Goal: Transaction & Acquisition: Purchase product/service

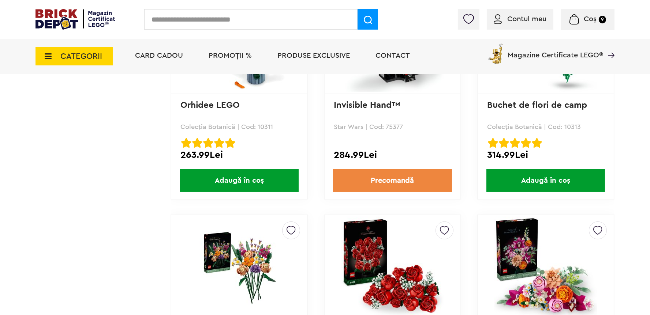
scroll to position [1488, 0]
click at [588, 16] on span "Coș" at bounding box center [589, 18] width 13 height 7
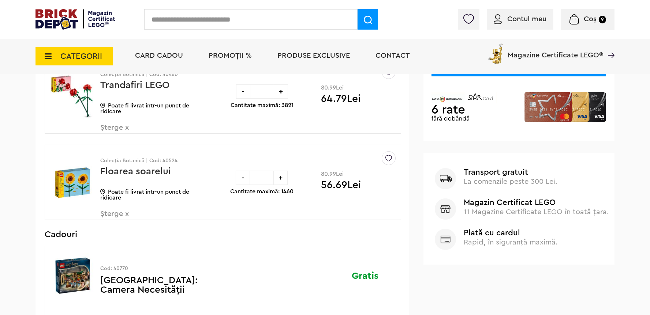
scroll to position [155, 0]
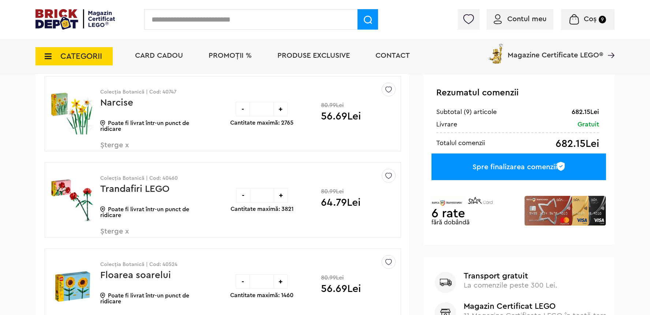
click at [514, 166] on div "Spre finalizarea comenzii" at bounding box center [518, 167] width 174 height 27
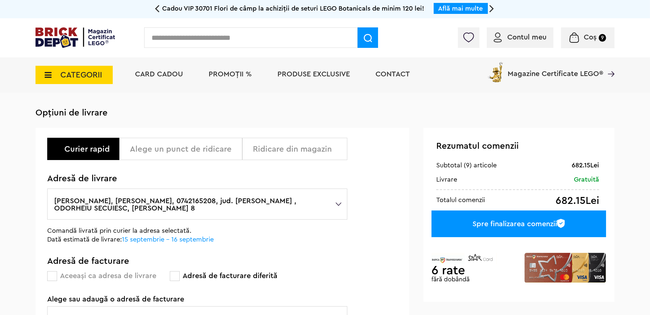
scroll to position [52, 0]
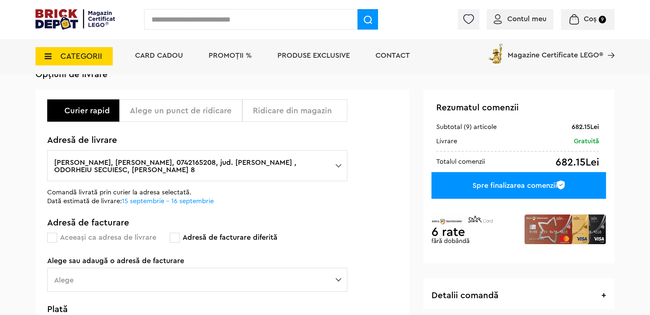
click at [190, 112] on div "Alege un punct de ridicare" at bounding box center [183, 110] width 107 height 9
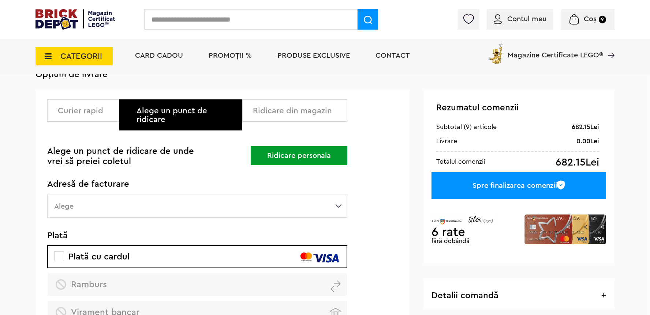
click at [84, 111] on div "Curier rapid" at bounding box center [86, 110] width 56 height 9
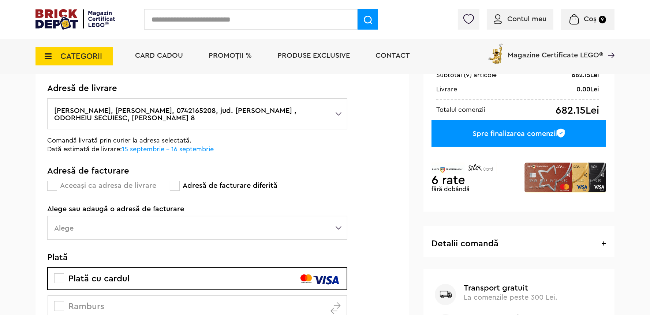
scroll to position [155, 0]
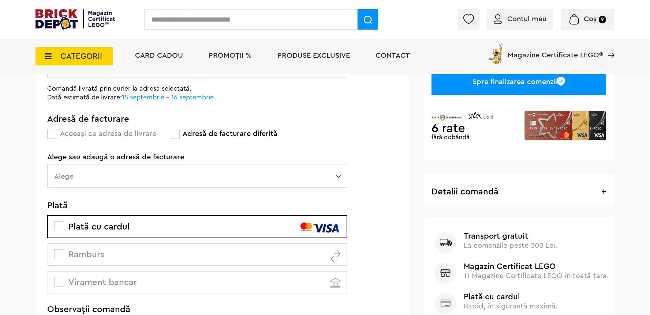
click at [177, 176] on label "Alege" at bounding box center [197, 176] width 300 height 24
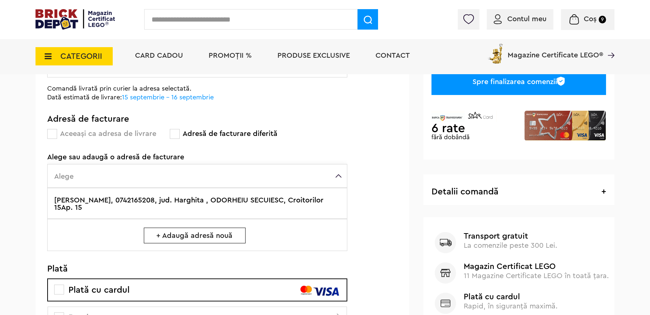
click at [153, 210] on label "Kerestely Zsolt, 0742165208, jud. Harghita , ODORHEIU SECUIESC, Croitorilor 15A…" at bounding box center [197, 203] width 300 height 31
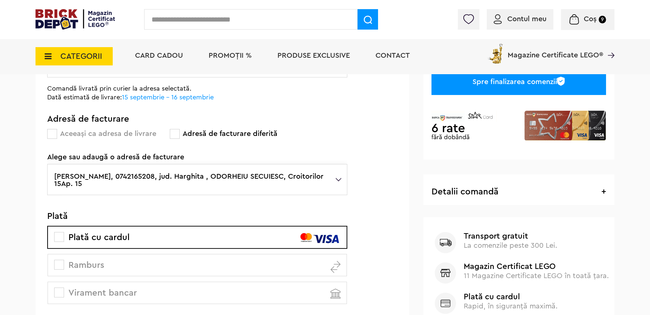
scroll to position [259, 0]
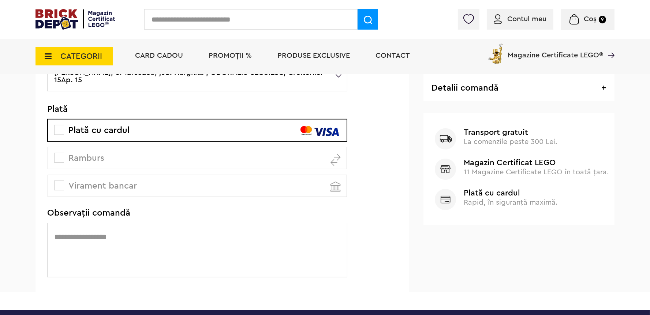
click at [57, 154] on span at bounding box center [59, 158] width 10 height 10
click at [64, 157] on span at bounding box center [59, 158] width 10 height 10
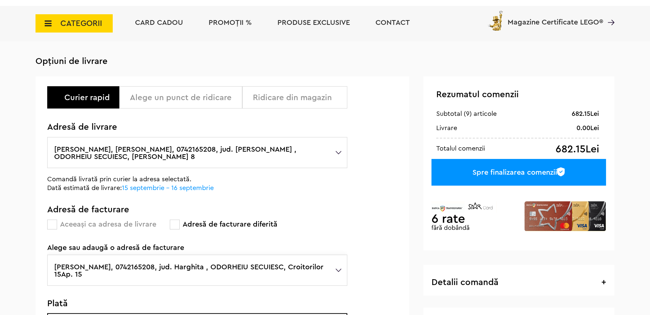
scroll to position [0, 0]
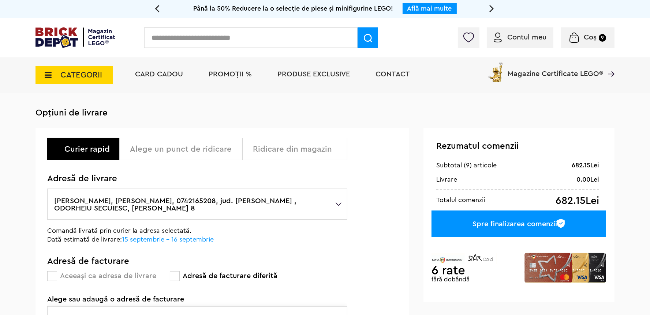
click at [513, 223] on div "Spre finalizarea comenzii" at bounding box center [518, 224] width 174 height 27
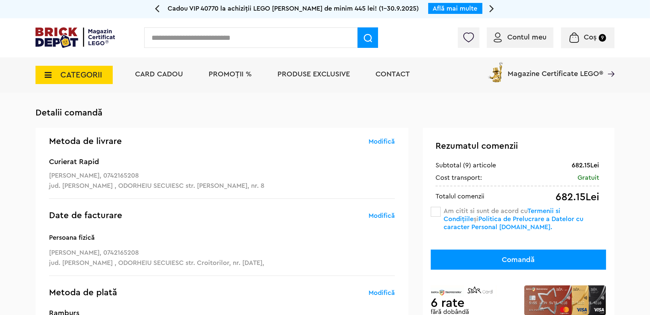
click at [434, 209] on span at bounding box center [435, 212] width 10 height 10
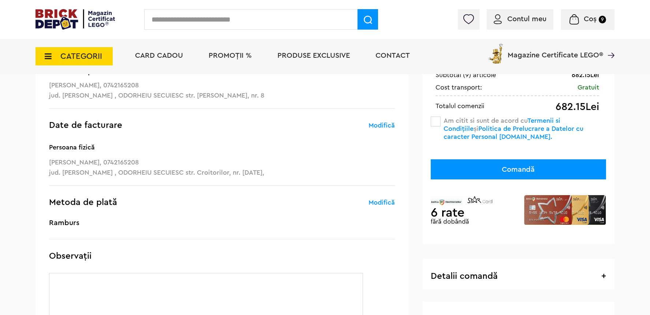
click at [515, 167] on button "Comandă" at bounding box center [517, 169] width 175 height 20
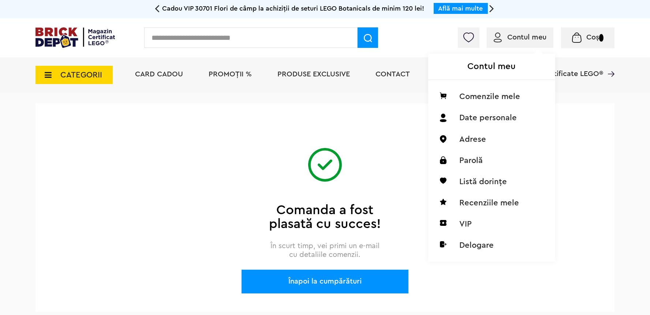
click at [519, 34] on span "Contul meu" at bounding box center [526, 37] width 39 height 7
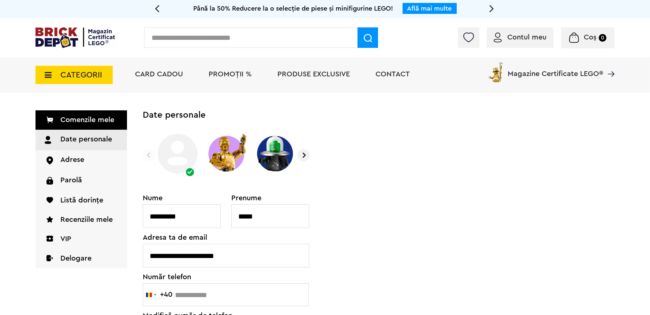
click at [304, 158] on img at bounding box center [303, 155] width 12 height 12
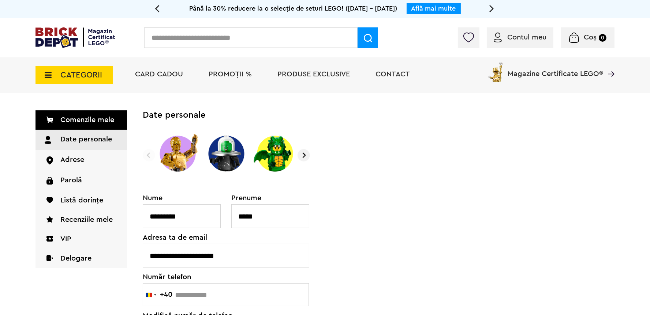
click at [304, 158] on img at bounding box center [303, 155] width 12 height 12
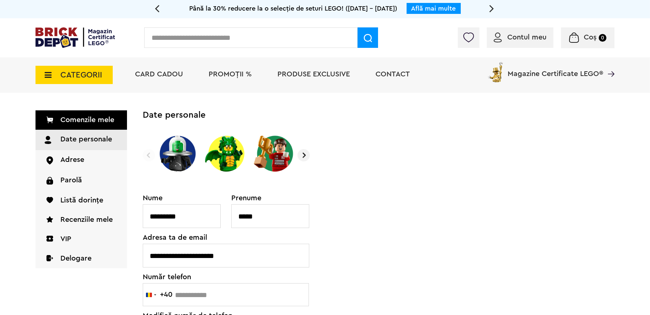
click at [304, 158] on img at bounding box center [303, 155] width 12 height 12
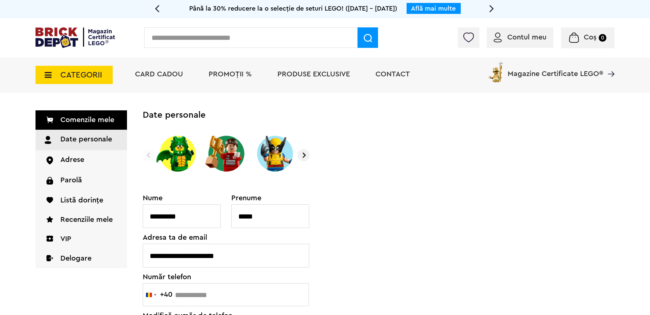
click at [304, 158] on img at bounding box center [303, 155] width 12 height 12
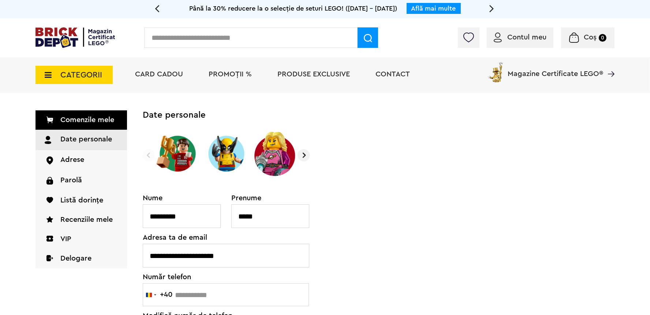
click at [304, 158] on img at bounding box center [303, 155] width 12 height 12
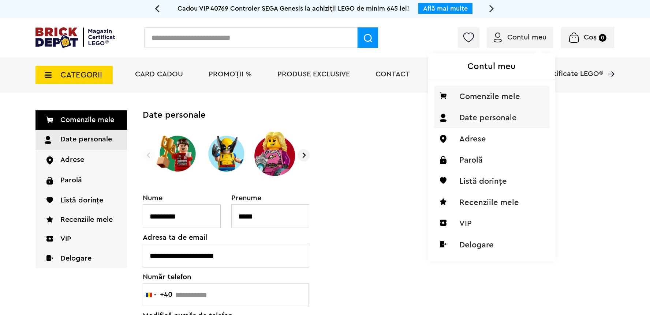
click at [482, 91] on li "Comenzile mele" at bounding box center [492, 96] width 116 height 21
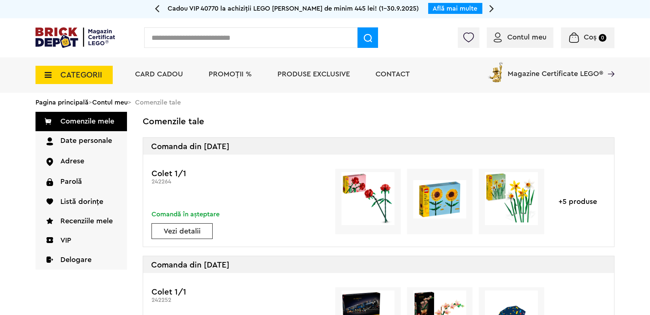
click at [64, 37] on img at bounding box center [74, 37] width 79 height 20
